Goal: Navigation & Orientation: Find specific page/section

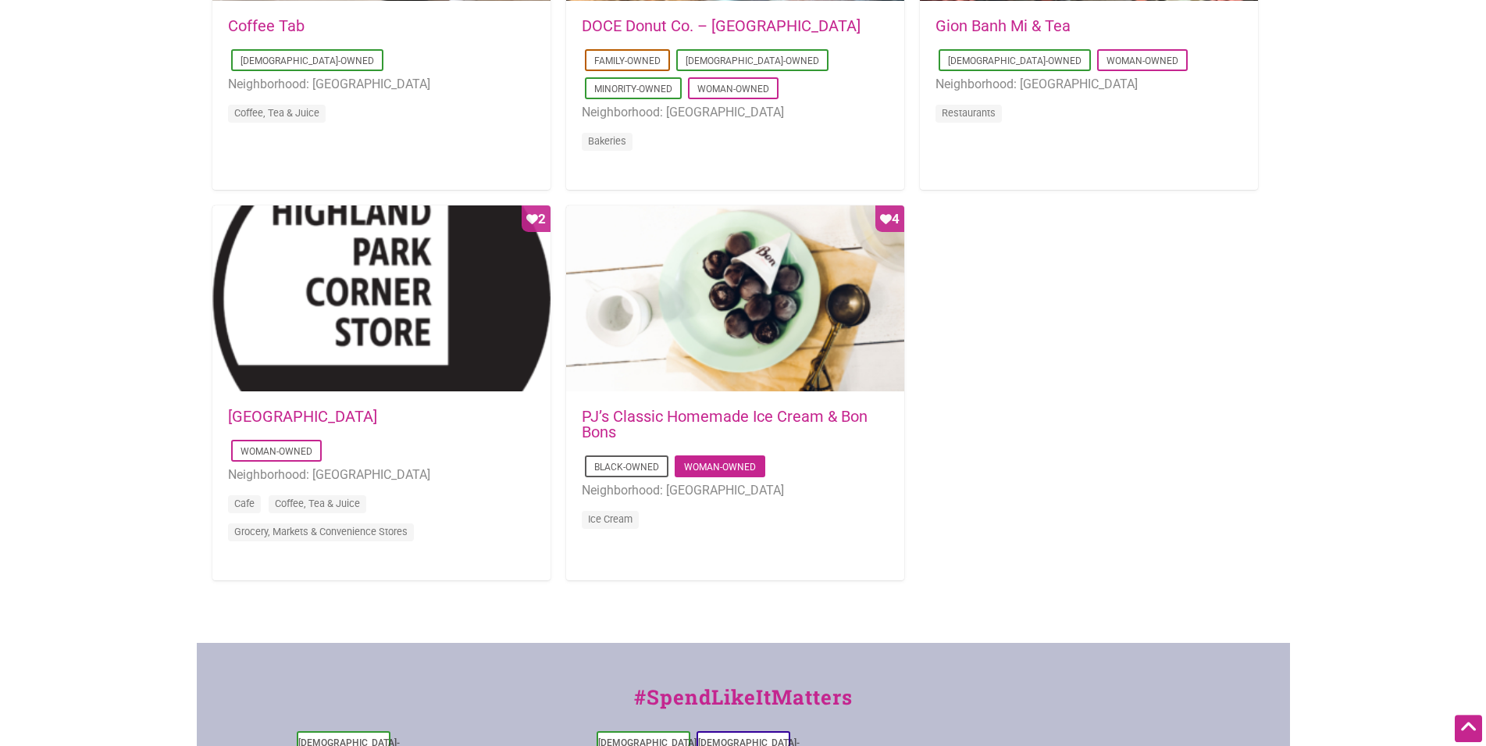
scroll to position [1434, 0]
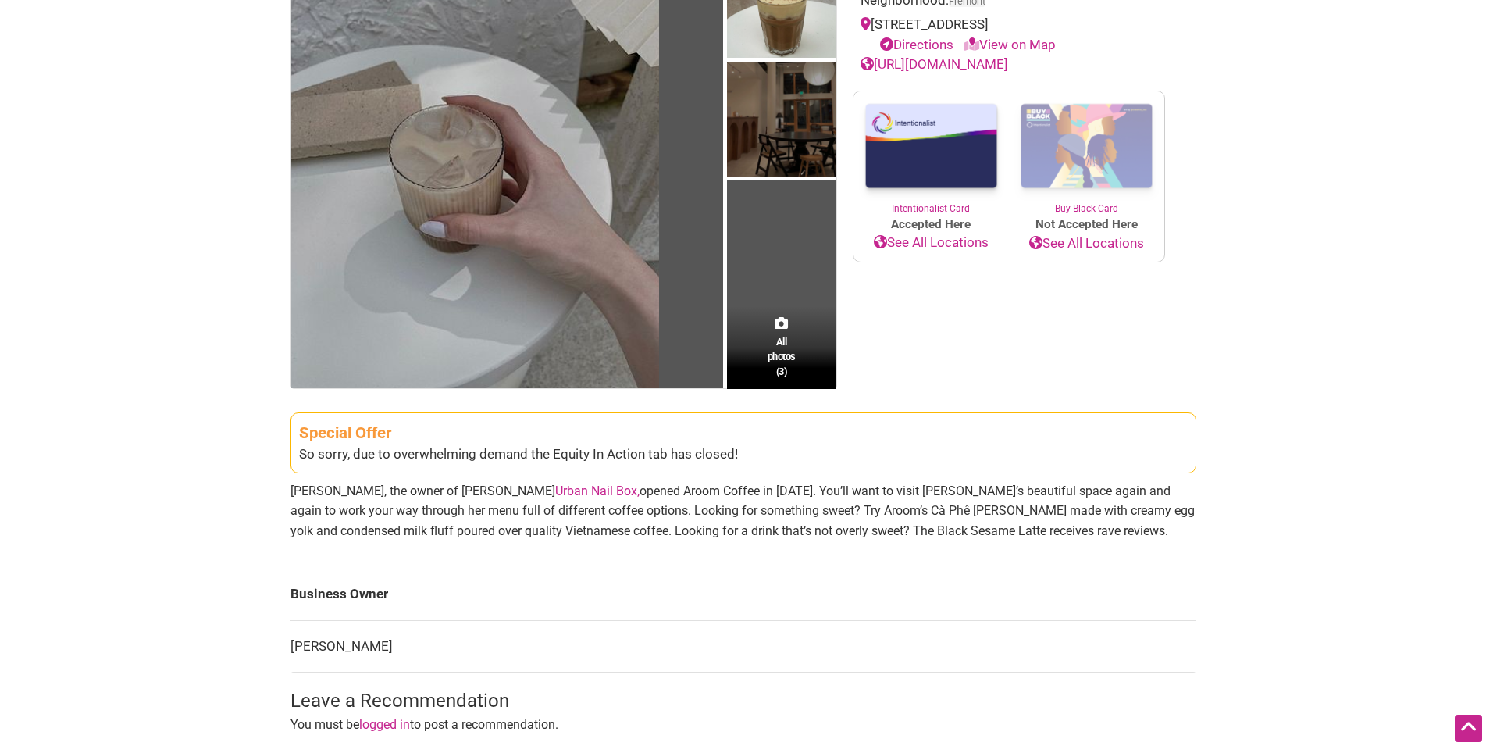
scroll to position [239, 0]
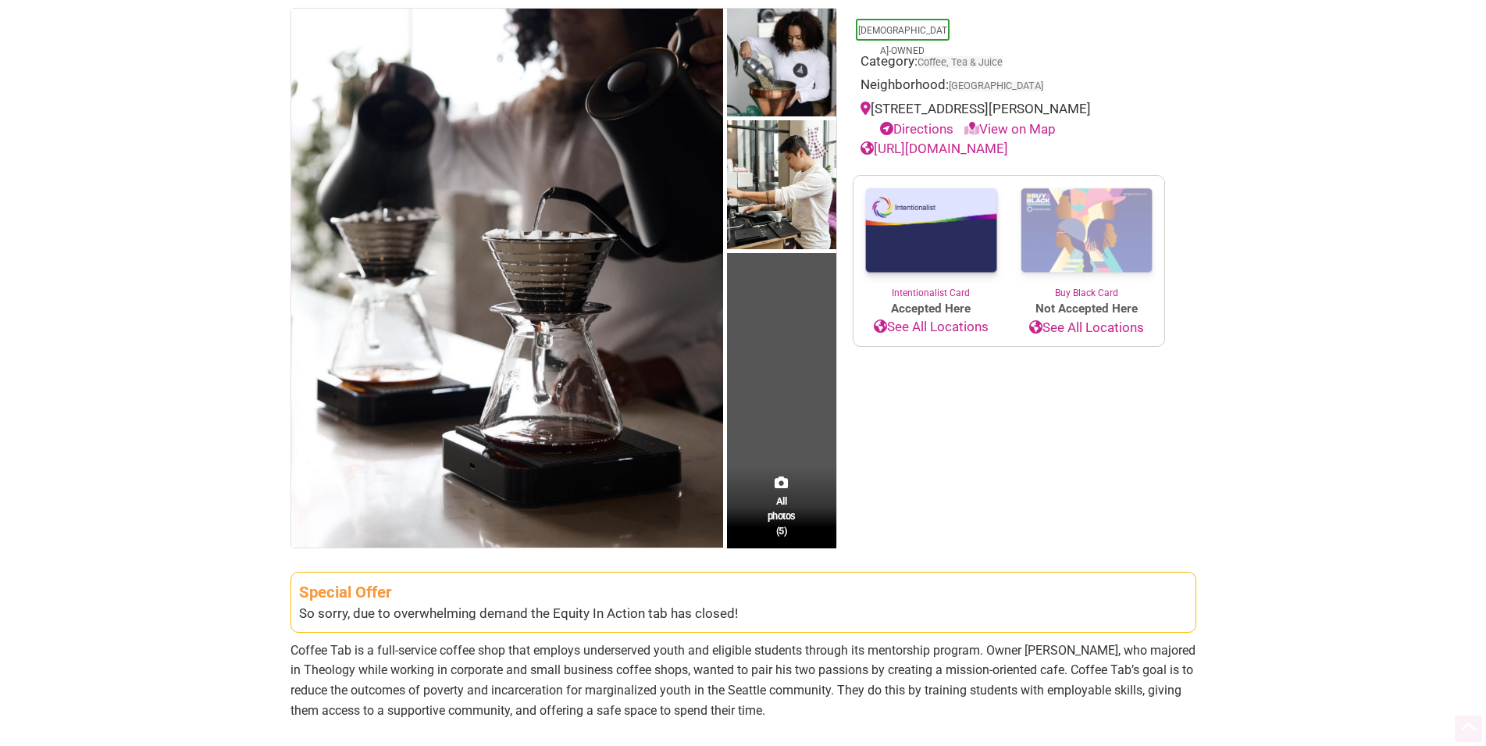
scroll to position [239, 0]
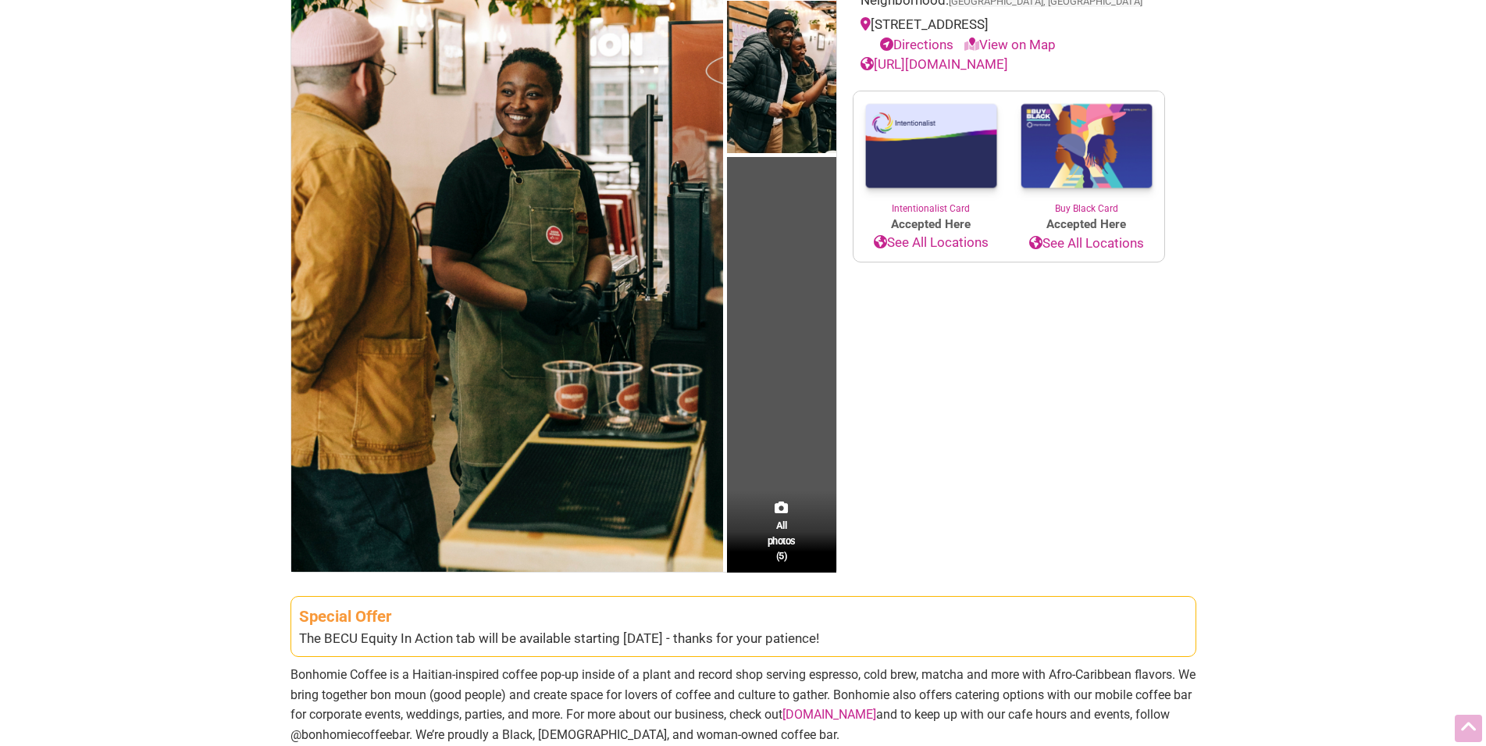
scroll to position [239, 0]
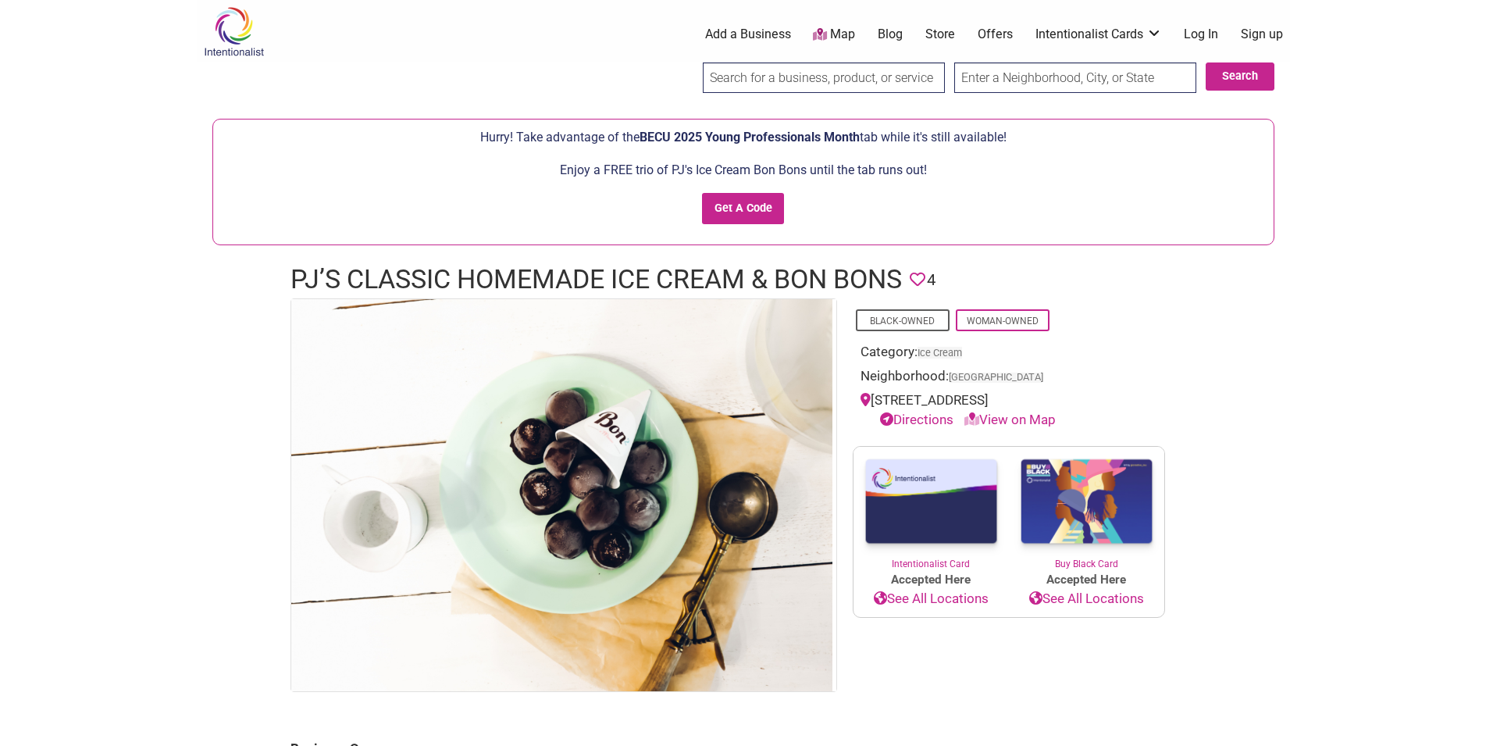
drag, startPoint x: 280, startPoint y: 280, endPoint x: 226, endPoint y: 266, distance: 56.4
click at [226, 266] on div "Intentionalist Spend like it matters 0 Add a Business Map Blog Store Offers Int…" at bounding box center [743, 732] width 1093 height 1465
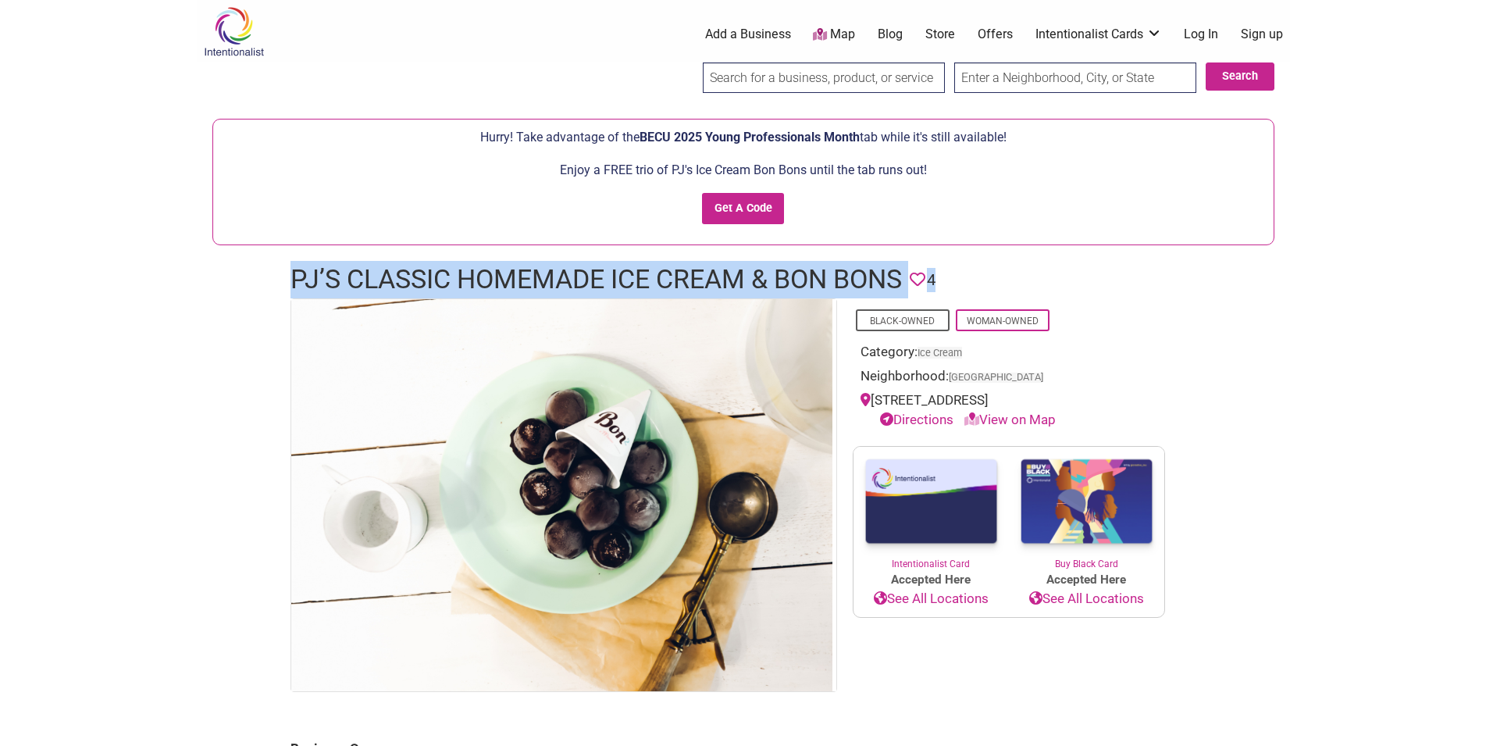
drag, startPoint x: 287, startPoint y: 286, endPoint x: 292, endPoint y: 294, distance: 9.1
click at [292, 294] on div "PJ’s Classic Homemade Ice Cream & Bon Bons Favorite 4" at bounding box center [743, 279] width 937 height 37
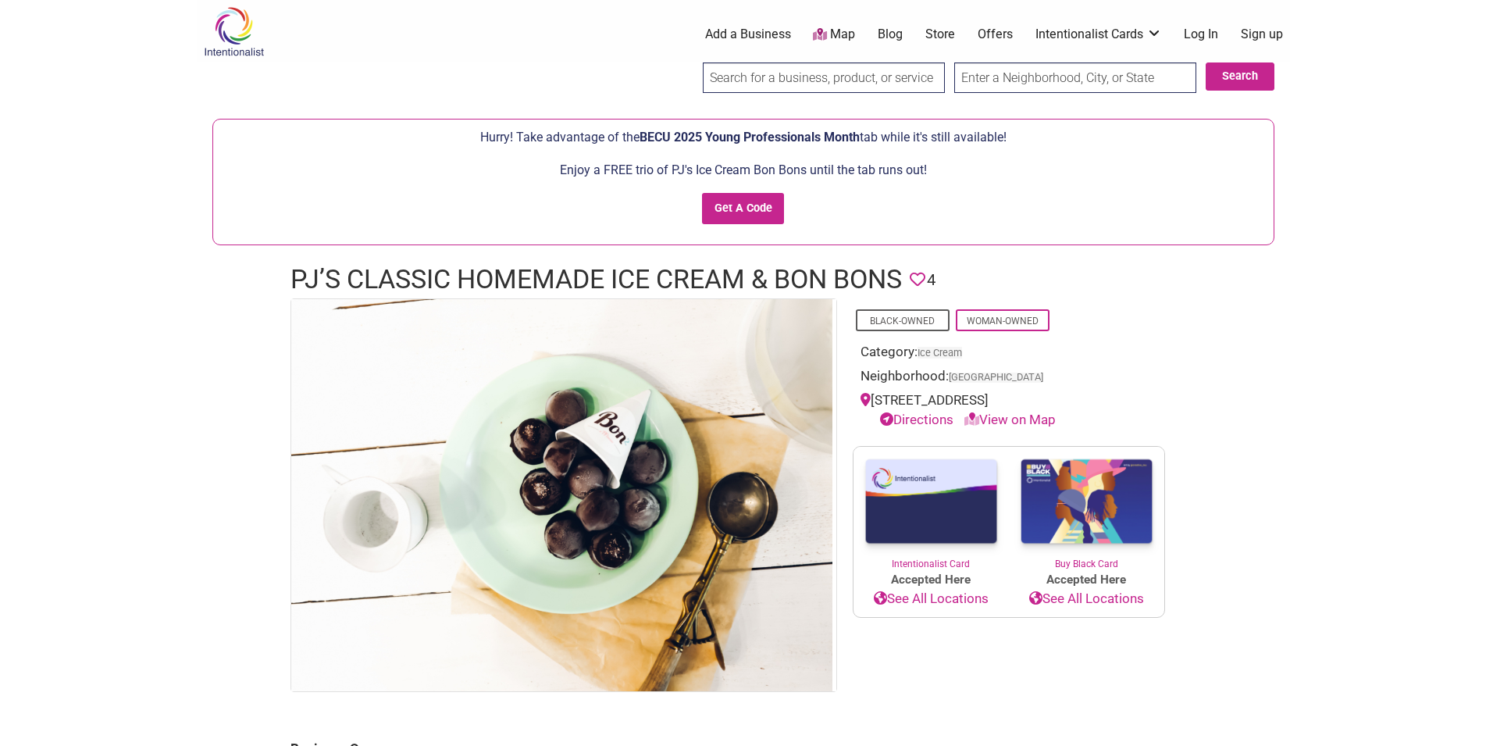
click at [1423, 324] on body "× Menu 0 Add a Business Map Blog Store Offers Intentionalist Cards Buy Black Ca…" at bounding box center [743, 373] width 1486 height 746
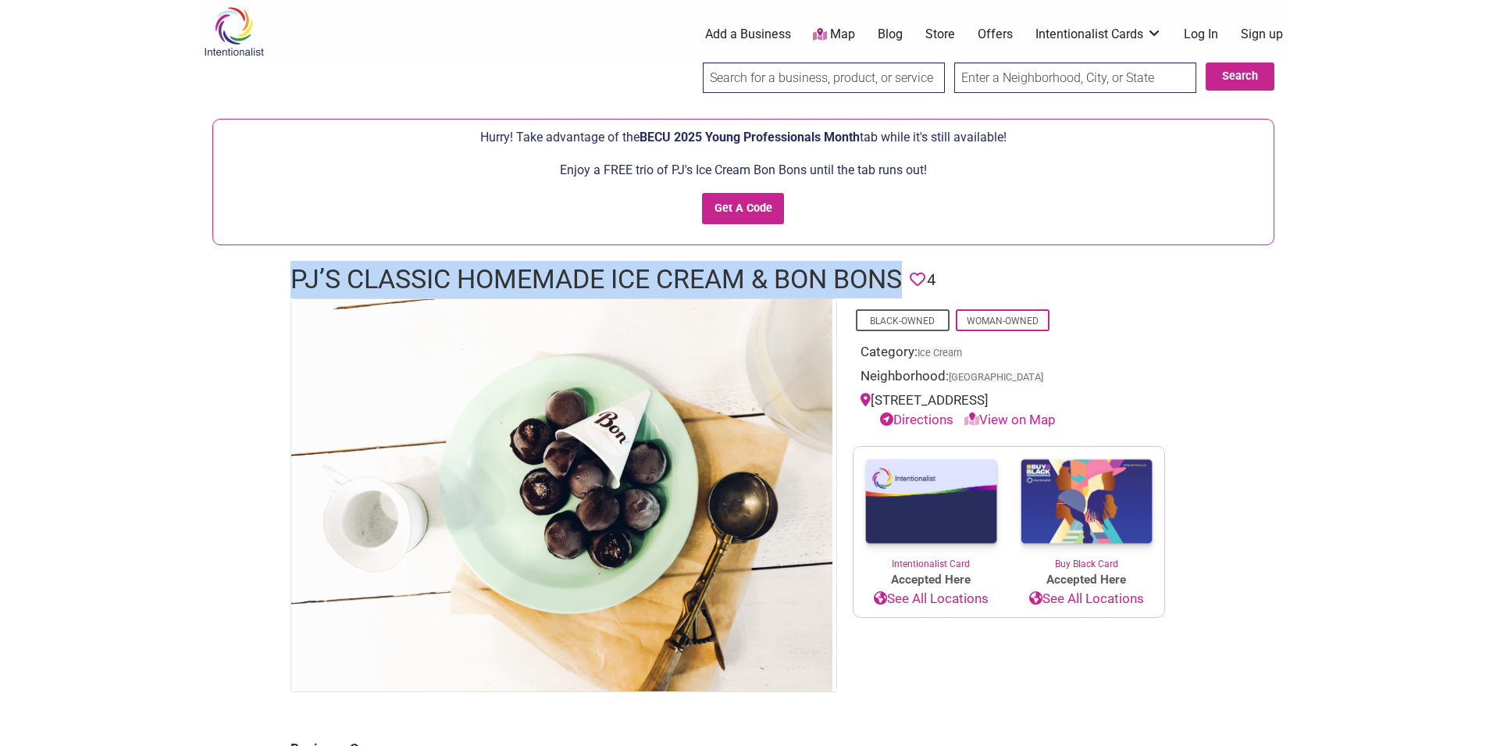
drag, startPoint x: 906, startPoint y: 280, endPoint x: 293, endPoint y: 284, distance: 613.0
click at [293, 284] on h1 "PJ’s Classic Homemade Ice Cream & Bon Bons" at bounding box center [595, 279] width 611 height 37
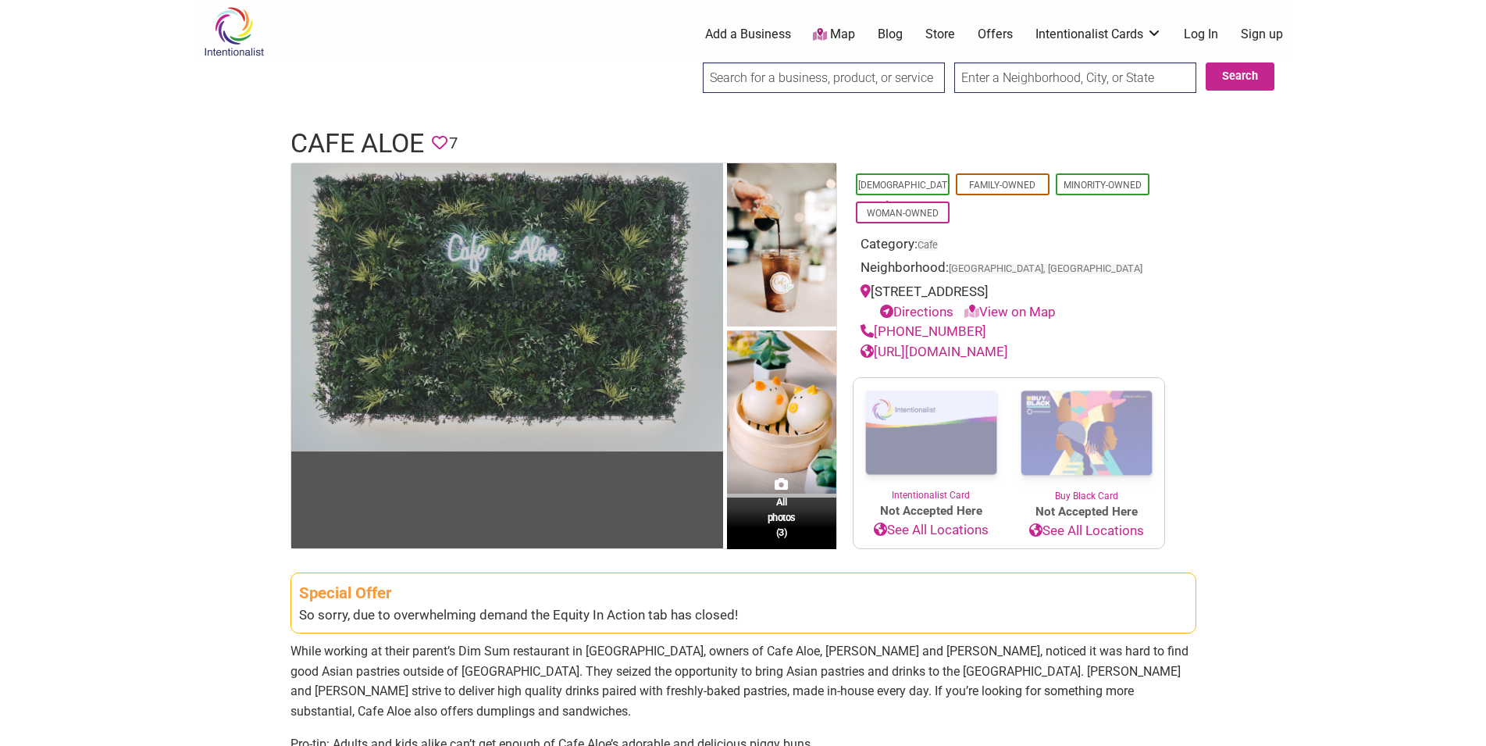
scroll to position [478, 0]
